Goal: Find specific page/section: Locate a particular part of the current website

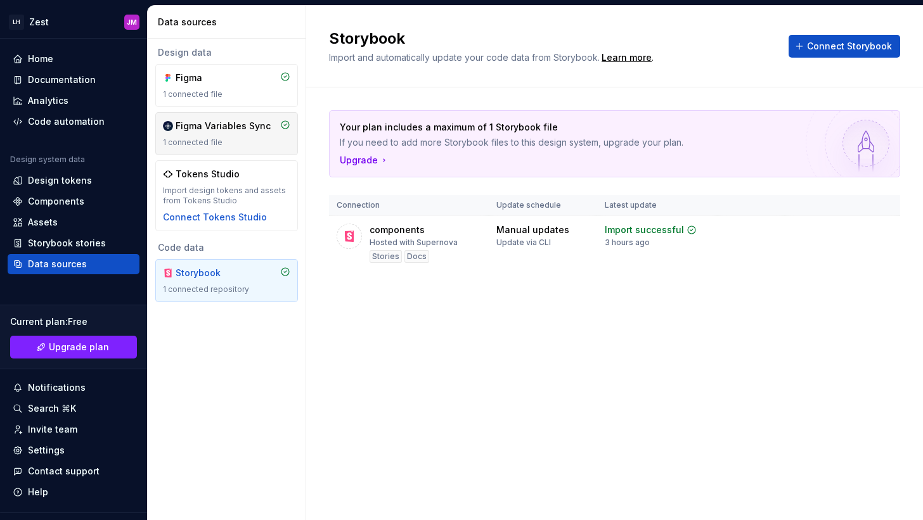
click at [243, 127] on div "Figma Variables Sync" at bounding box center [223, 126] width 95 height 13
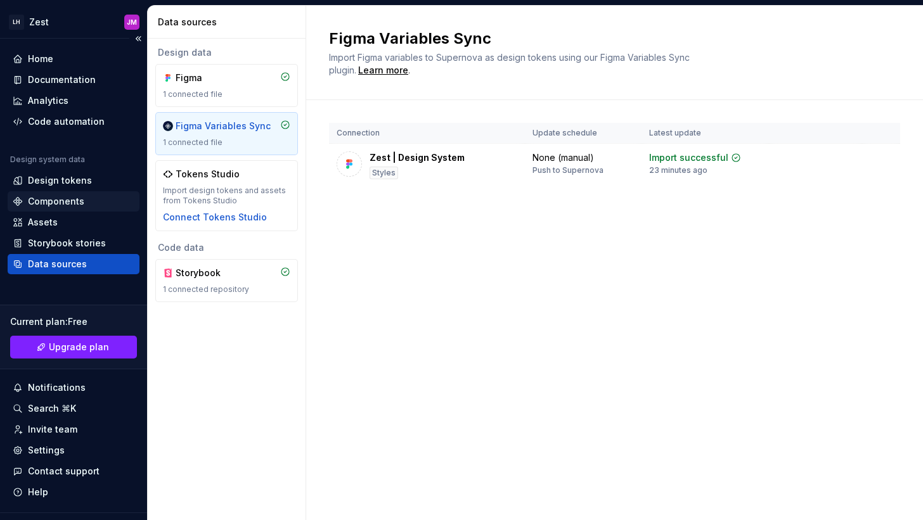
click at [68, 199] on div "Components" at bounding box center [56, 201] width 56 height 13
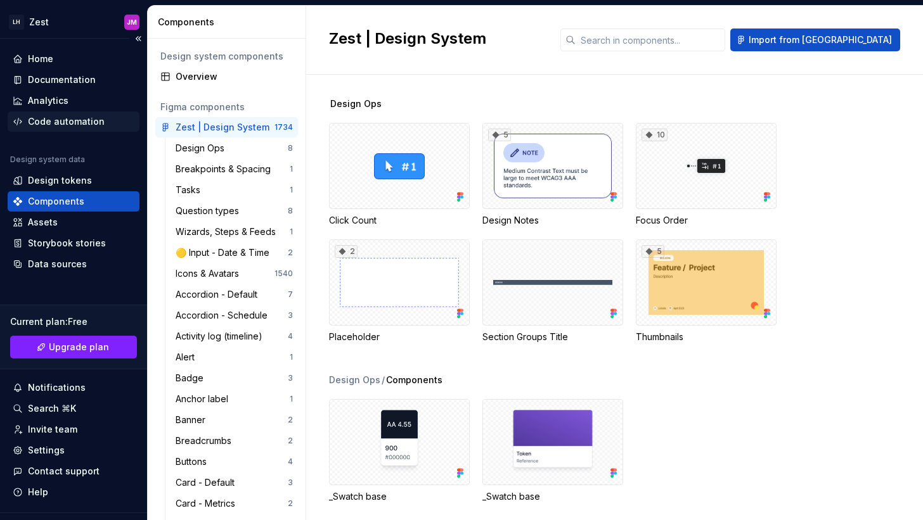
click at [56, 119] on div "Code automation" at bounding box center [66, 121] width 77 height 13
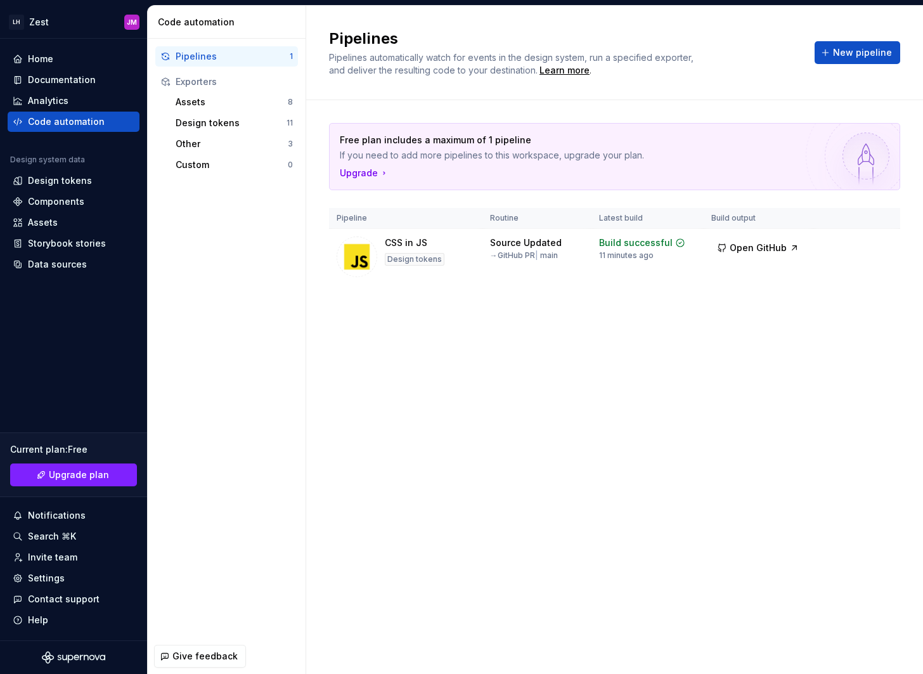
click at [602, 329] on div "Free plan includes a maximum of 1 pipeline If you need to add more pipelines to…" at bounding box center [614, 216] width 571 height 233
click at [60, 178] on div "Design tokens" at bounding box center [60, 180] width 64 height 13
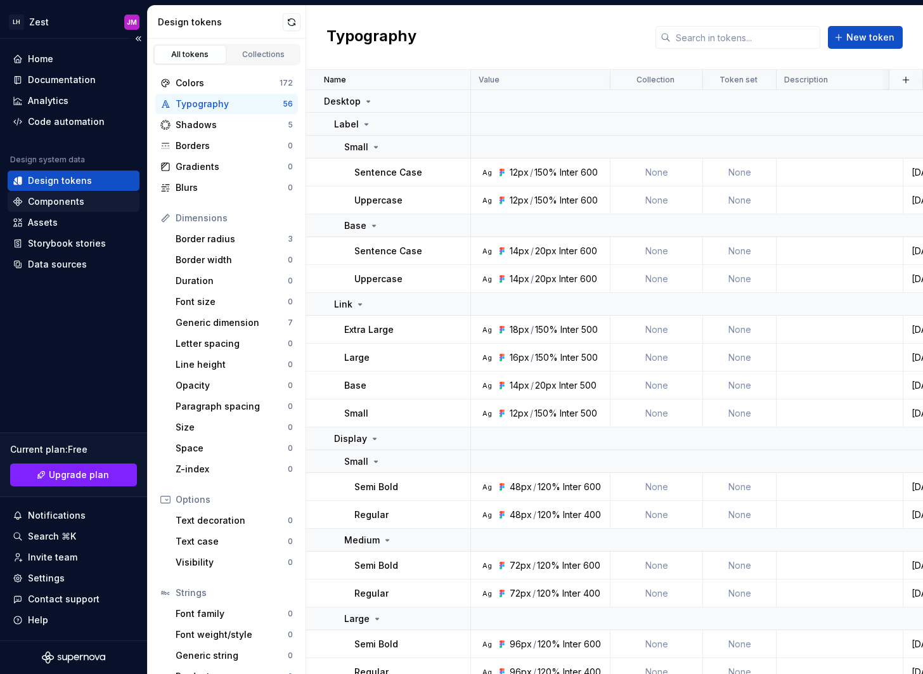
click at [72, 195] on div "Components" at bounding box center [56, 201] width 56 height 13
